Goal: Transaction & Acquisition: Obtain resource

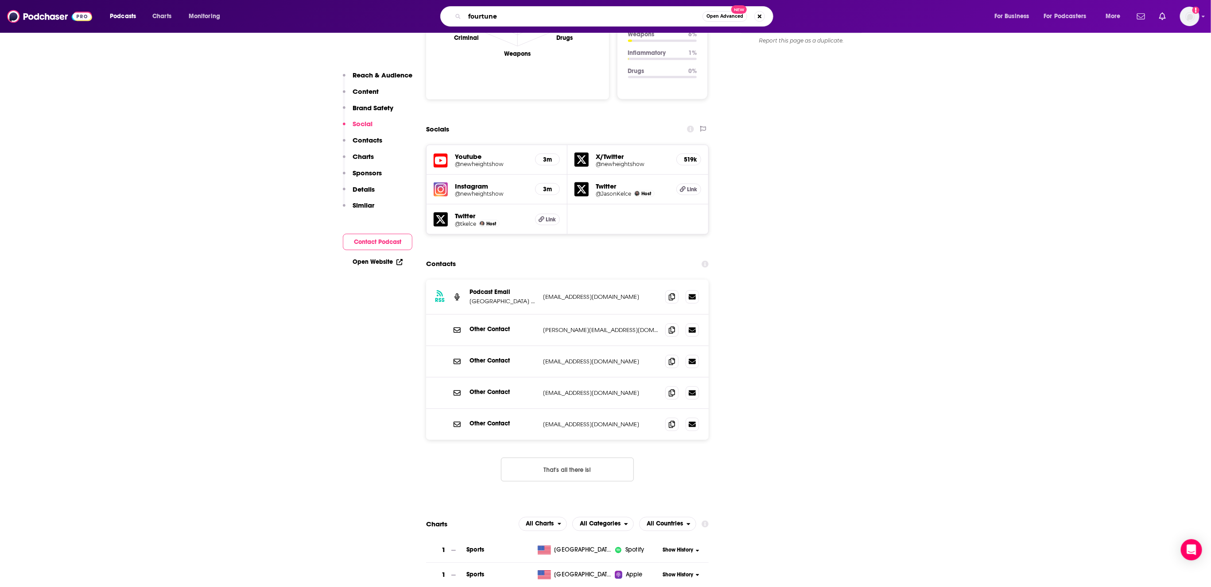
drag, startPoint x: 540, startPoint y: 14, endPoint x: 433, endPoint y: 13, distance: 106.8
click at [432, 13] on div "fourtune Open Advanced New" at bounding box center [615, 16] width 739 height 20
type input "Exploration live"
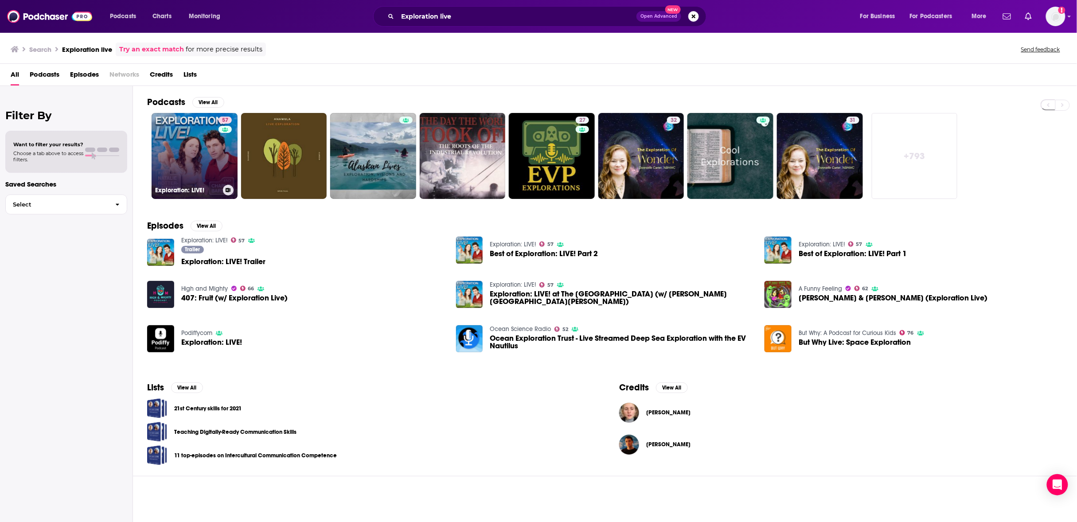
click at [194, 169] on link "57 Exploration: LIVE!" at bounding box center [195, 156] width 86 height 86
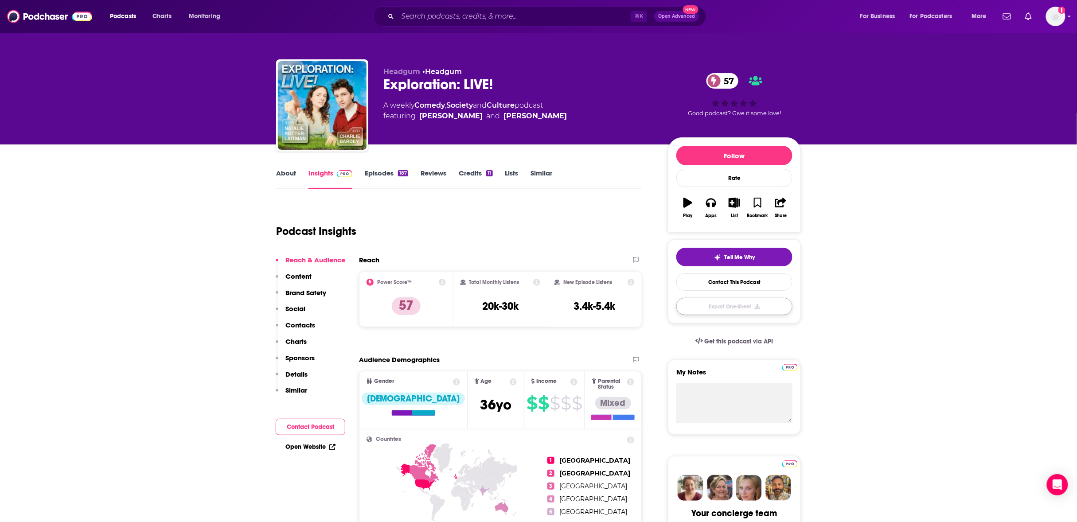
click at [737, 307] on button "Export One-Sheet" at bounding box center [734, 306] width 116 height 17
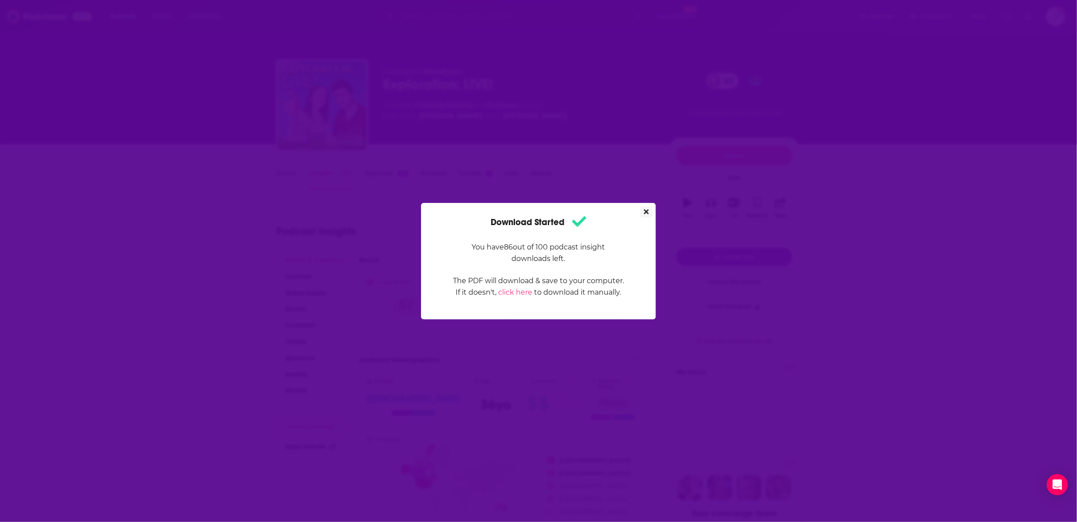
click at [649, 208] on button "Close" at bounding box center [646, 211] width 12 height 11
